Goal: Register for event/course

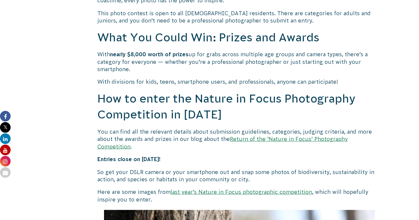
scroll to position [519, 0]
click at [280, 138] on link "Return of the ‘Nature in Focus’ Photography Competition" at bounding box center [222, 141] width 250 height 13
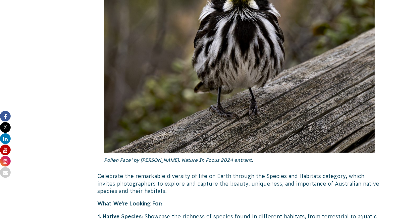
scroll to position [2031, 0]
